Goal: Task Accomplishment & Management: Manage account settings

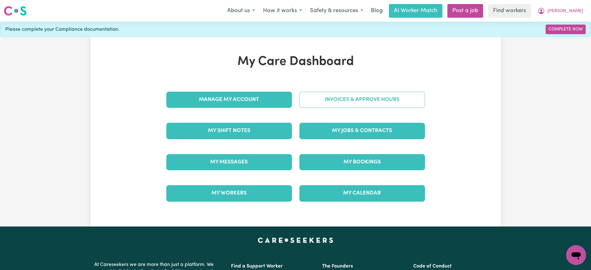
click at [329, 101] on link "Invoices & Approve Hours" at bounding box center [362, 100] width 126 height 16
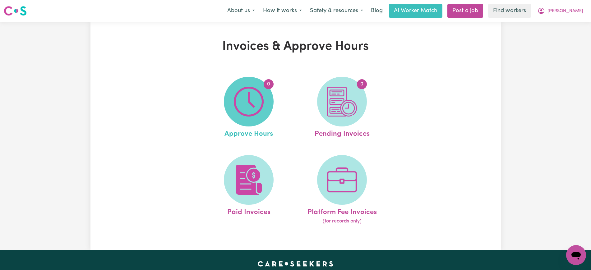
click at [263, 99] on img at bounding box center [249, 102] width 30 height 30
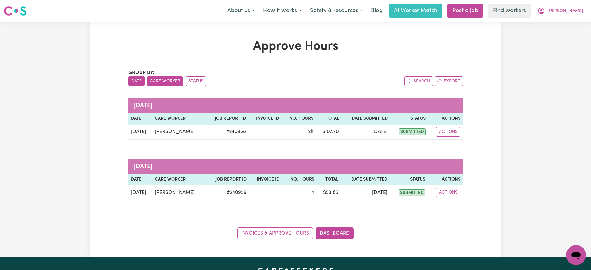
click at [154, 81] on button "Care Worker" at bounding box center [165, 81] width 36 height 10
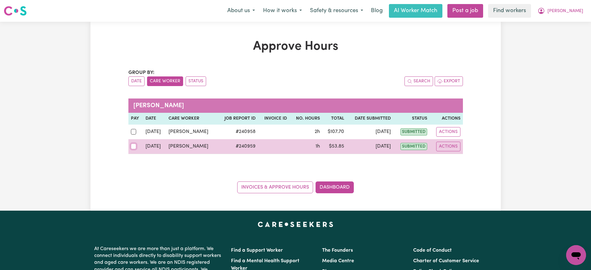
click at [135, 145] on input "checkbox" at bounding box center [134, 147] width 6 height 6
checkbox input "true"
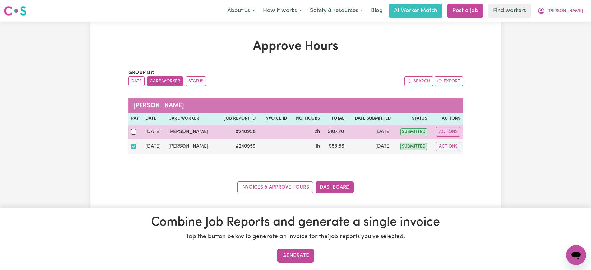
click at [138, 131] on div at bounding box center [136, 132] width 10 height 8
click at [137, 131] on input "checkbox" at bounding box center [134, 132] width 6 height 6
checkbox input "true"
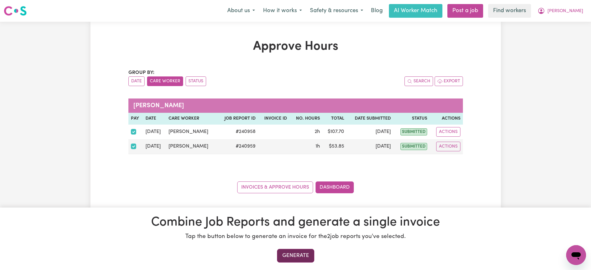
click at [293, 253] on button "Generate" at bounding box center [295, 256] width 37 height 14
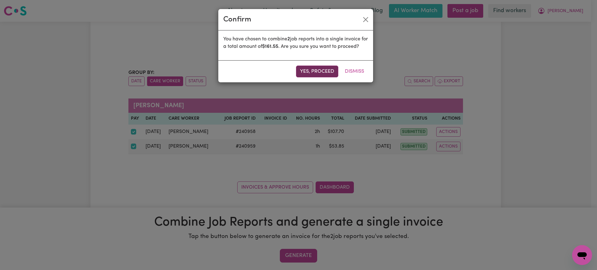
click at [309, 76] on button "Yes, proceed" at bounding box center [317, 72] width 42 height 12
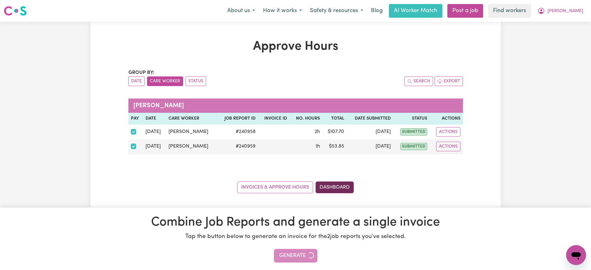
click at [336, 189] on link "Dashboard" at bounding box center [335, 188] width 38 height 12
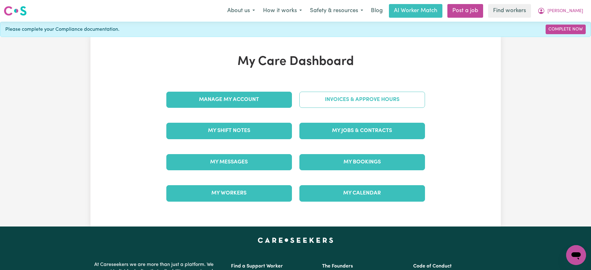
click at [345, 100] on link "Invoices & Approve Hours" at bounding box center [362, 100] width 126 height 16
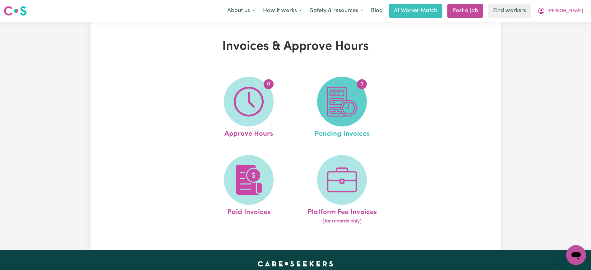
click at [340, 109] on img at bounding box center [342, 102] width 30 height 30
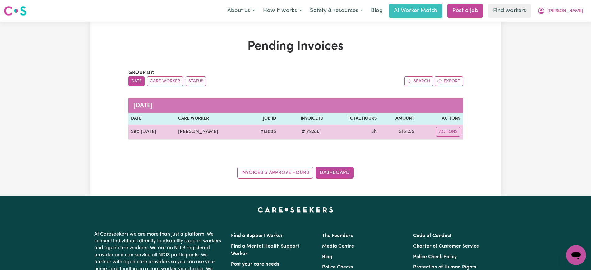
click at [310, 133] on span "# 172286" at bounding box center [310, 131] width 25 height 7
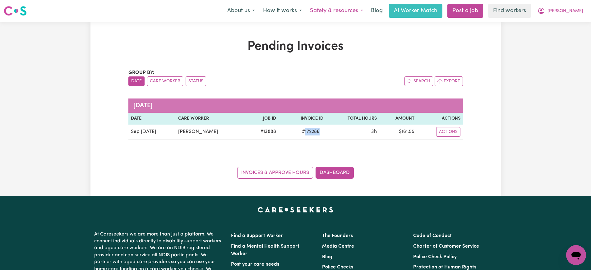
copy span "172286"
click at [579, 7] on button "[PERSON_NAME]" at bounding box center [561, 10] width 54 height 13
click at [567, 37] on link "Logout" at bounding box center [562, 36] width 49 height 12
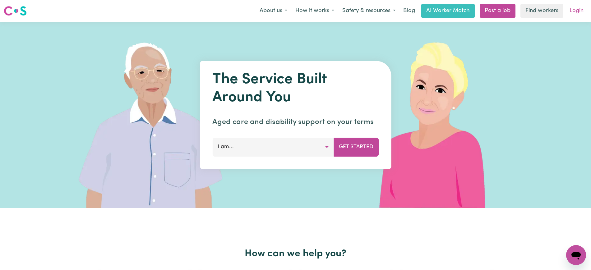
click at [579, 7] on link "Login" at bounding box center [576, 11] width 21 height 14
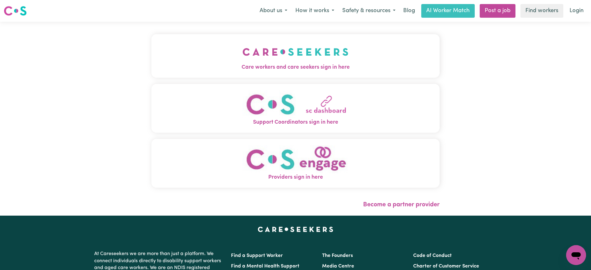
click at [223, 73] on button "Care workers and care seekers sign in here" at bounding box center [295, 56] width 288 height 44
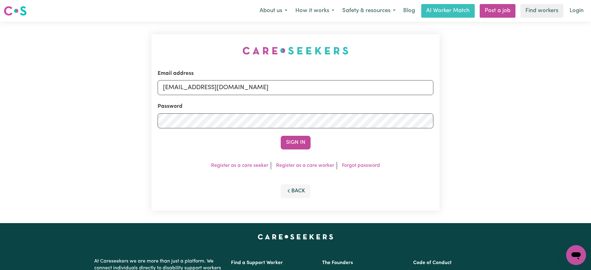
click at [173, 63] on div "Email address [EMAIL_ADDRESS][DOMAIN_NAME] Password Sign In Register as a care …" at bounding box center [296, 122] width 296 height 201
drag, startPoint x: 195, startPoint y: 88, endPoint x: 471, endPoint y: 91, distance: 276.1
click at [471, 91] on div "Email address [EMAIL_ADDRESS][DOMAIN_NAME] Password Sign In Register as a care …" at bounding box center [295, 122] width 591 height 201
type input "[EMAIL_ADDRESS][DOMAIN_NAME]"
click at [281, 136] on button "Sign In" at bounding box center [296, 143] width 30 height 14
